Goal: Information Seeking & Learning: Learn about a topic

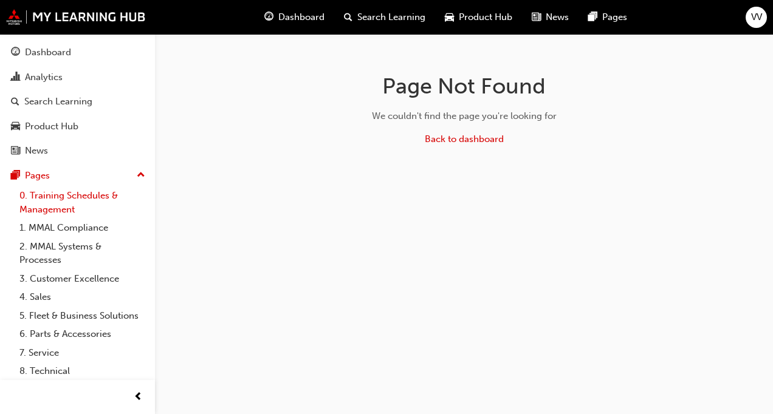
click at [77, 202] on link "0. Training Schedules & Management" at bounding box center [83, 203] width 136 height 32
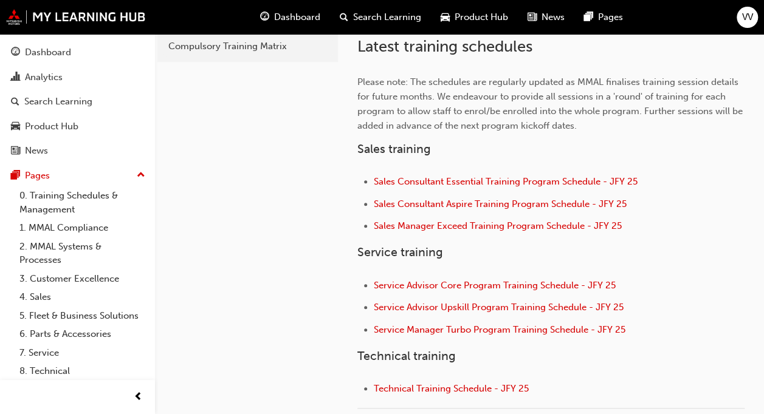
scroll to position [374, 0]
click at [89, 228] on link "1. MMAL Compliance" at bounding box center [83, 228] width 136 height 19
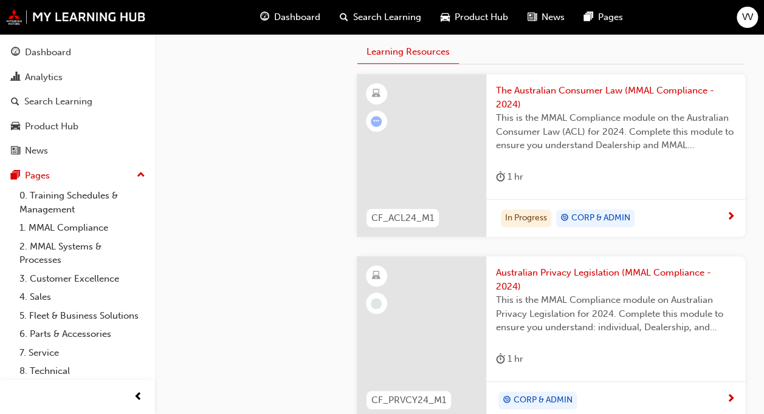
scroll to position [455, 0]
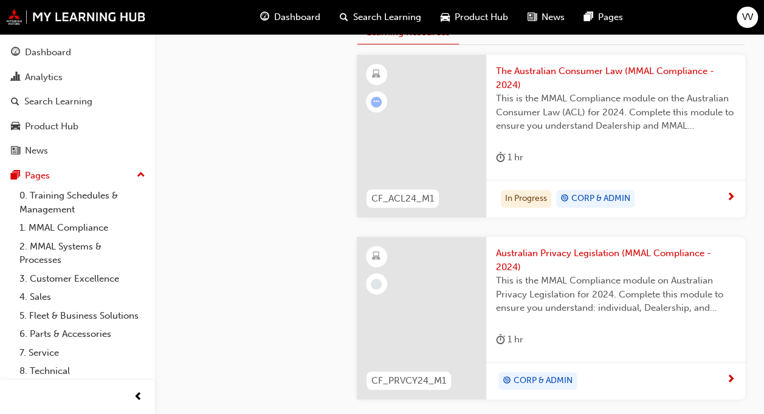
click at [569, 173] on div "The Australian Consumer Law (MMAL Compliance - 2024) This is the MMAL Complianc…" at bounding box center [615, 117] width 259 height 125
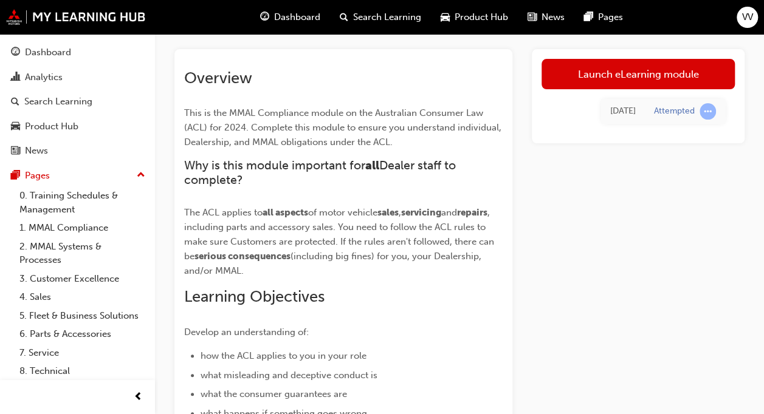
scroll to position [34, 0]
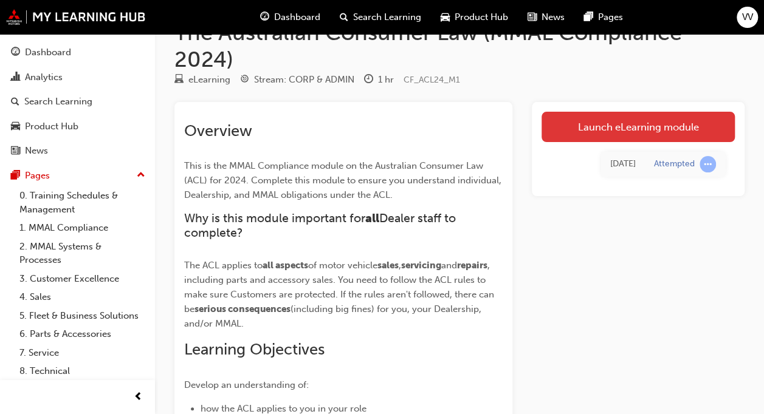
click at [597, 125] on link "Launch eLearning module" at bounding box center [637, 127] width 193 height 30
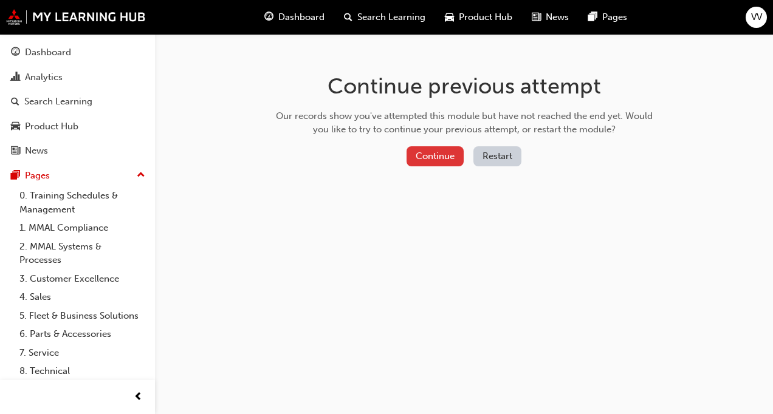
click at [448, 164] on button "Continue" at bounding box center [435, 156] width 57 height 20
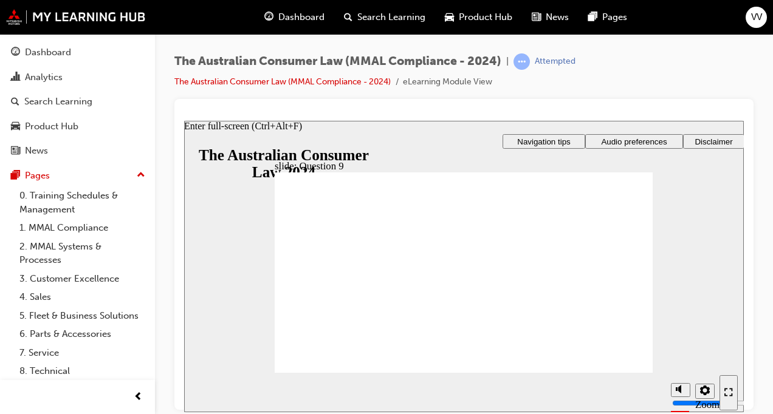
click at [733, 397] on div "Enter full-screen (Ctrl+Alt+F)" at bounding box center [728, 393] width 9 height 10
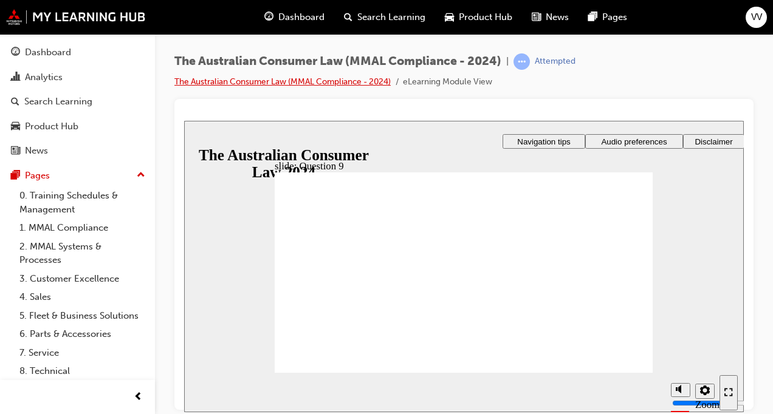
click at [301, 81] on link "The Australian Consumer Law (MMAL Compliance - 2024)" at bounding box center [282, 82] width 216 height 10
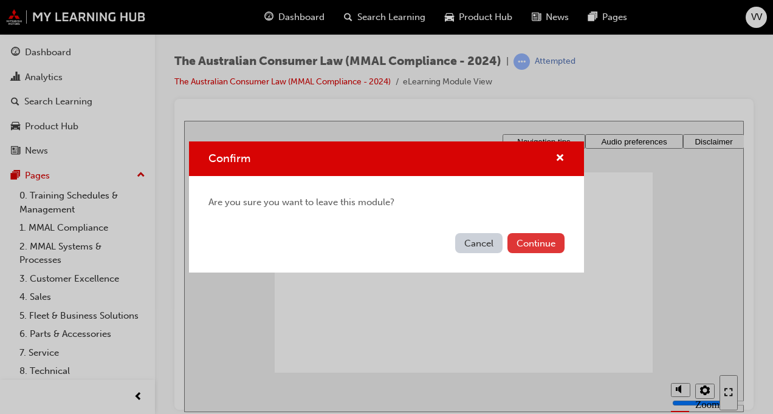
click at [551, 247] on button "Continue" at bounding box center [535, 243] width 57 height 20
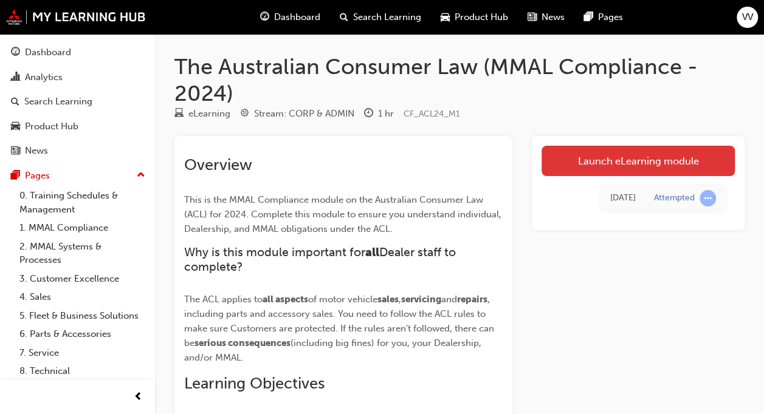
click at [592, 171] on link "Launch eLearning module" at bounding box center [637, 161] width 193 height 30
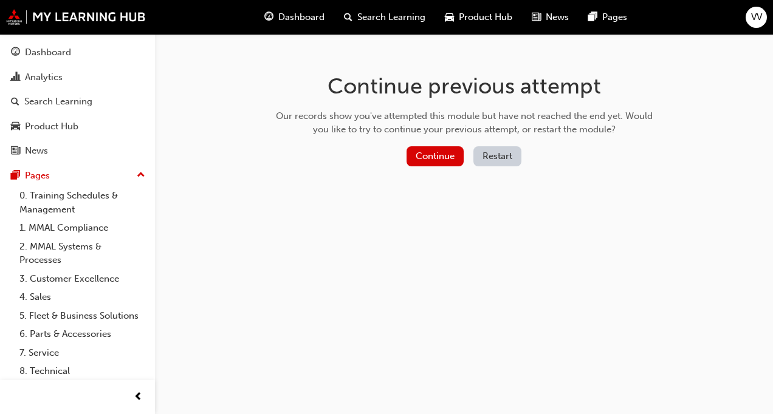
click at [489, 154] on button "Restart" at bounding box center [497, 156] width 48 height 20
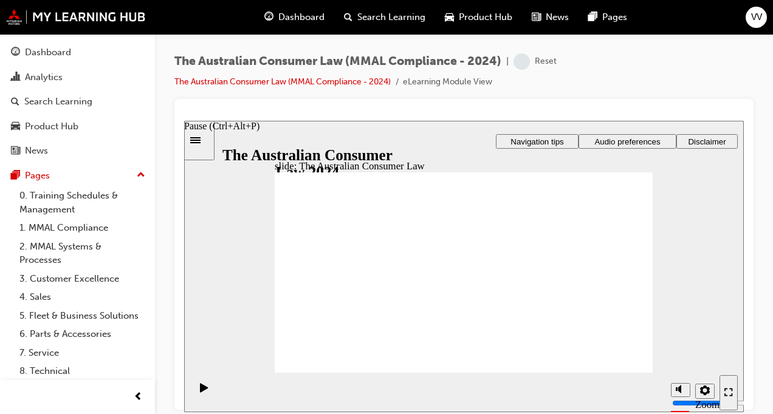
click at [200, 390] on icon "Pause (Ctrl+Alt+P)" at bounding box center [204, 387] width 8 height 9
click at [78, 224] on link "1. MMAL Compliance" at bounding box center [83, 228] width 136 height 19
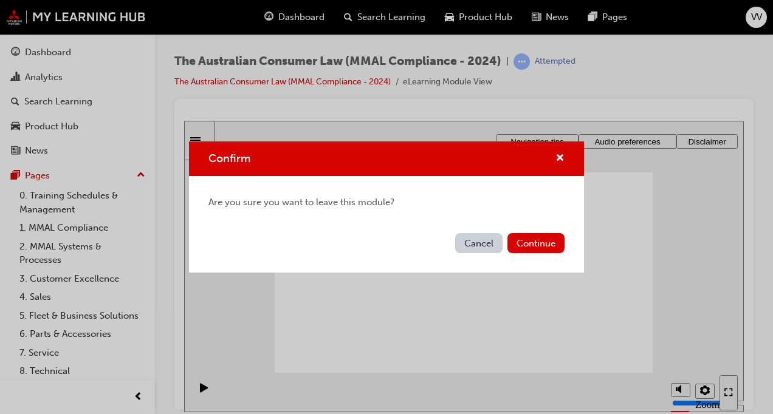
click at [529, 233] on div "Cancel Continue" at bounding box center [386, 250] width 395 height 44
click at [536, 241] on button "Continue" at bounding box center [535, 243] width 57 height 20
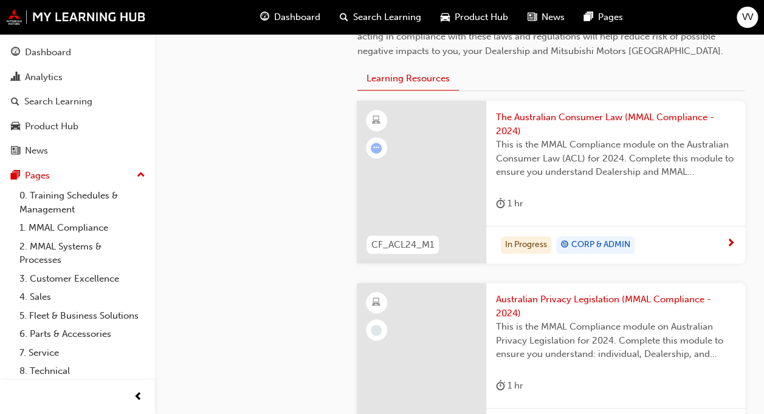
scroll to position [455, 0]
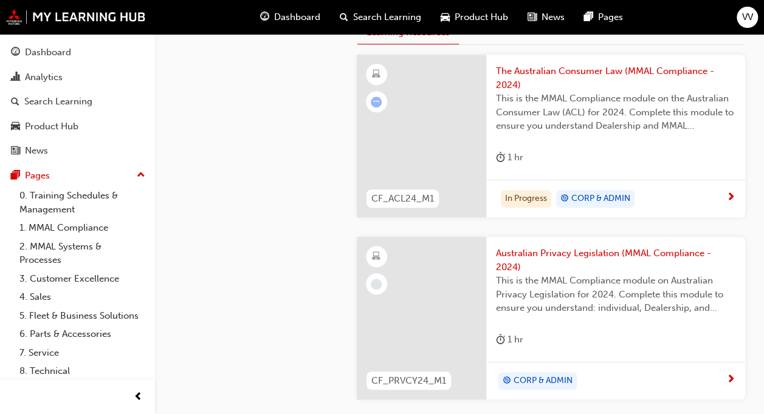
click at [615, 180] on div "In Progress CORP & ADMIN" at bounding box center [615, 199] width 259 height 38
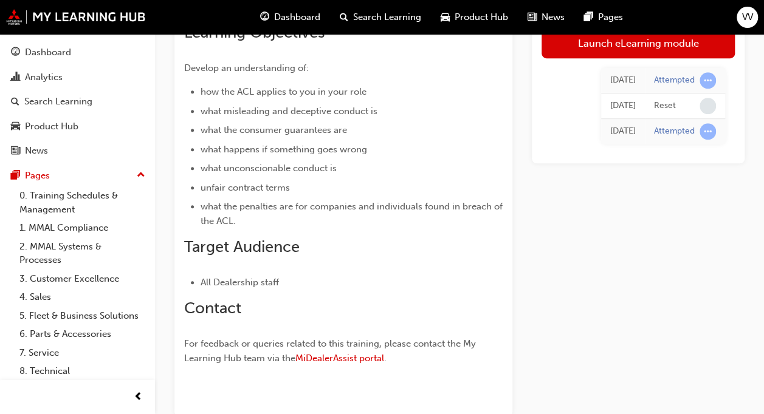
scroll to position [349, 0]
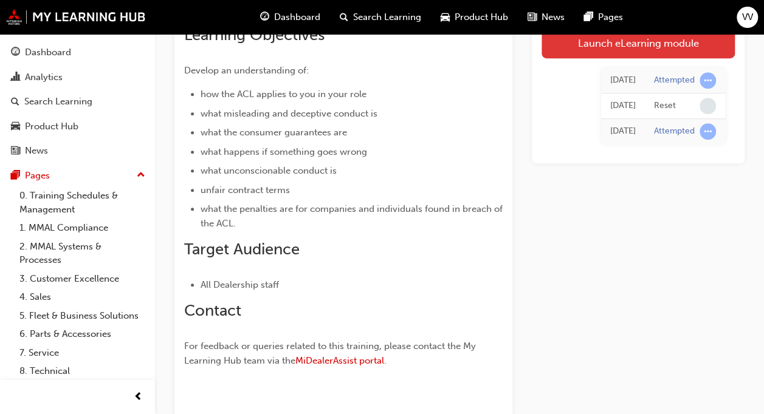
click at [594, 47] on link "Launch eLearning module" at bounding box center [637, 43] width 193 height 30
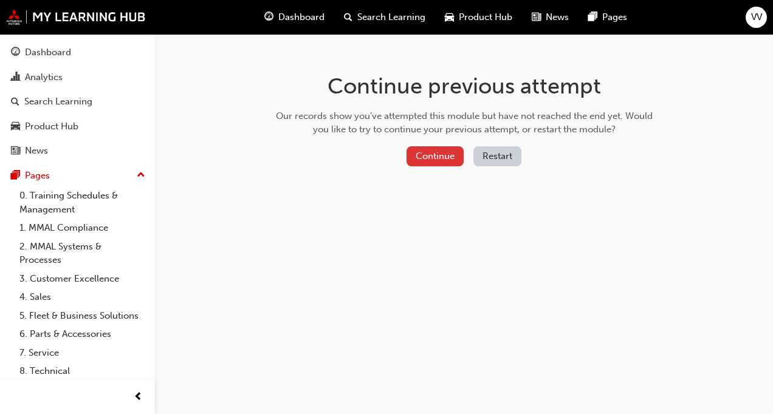
click at [418, 158] on button "Continue" at bounding box center [435, 156] width 57 height 20
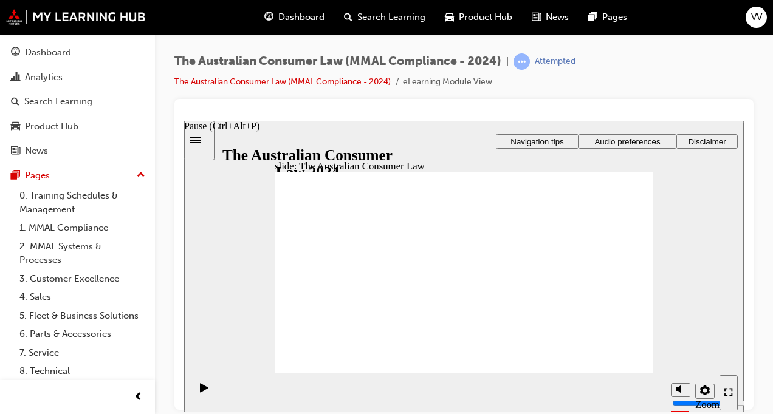
click at [202, 391] on icon "Pause (Ctrl+Alt+P)" at bounding box center [204, 387] width 8 height 9
